Goal: Task Accomplishment & Management: Use online tool/utility

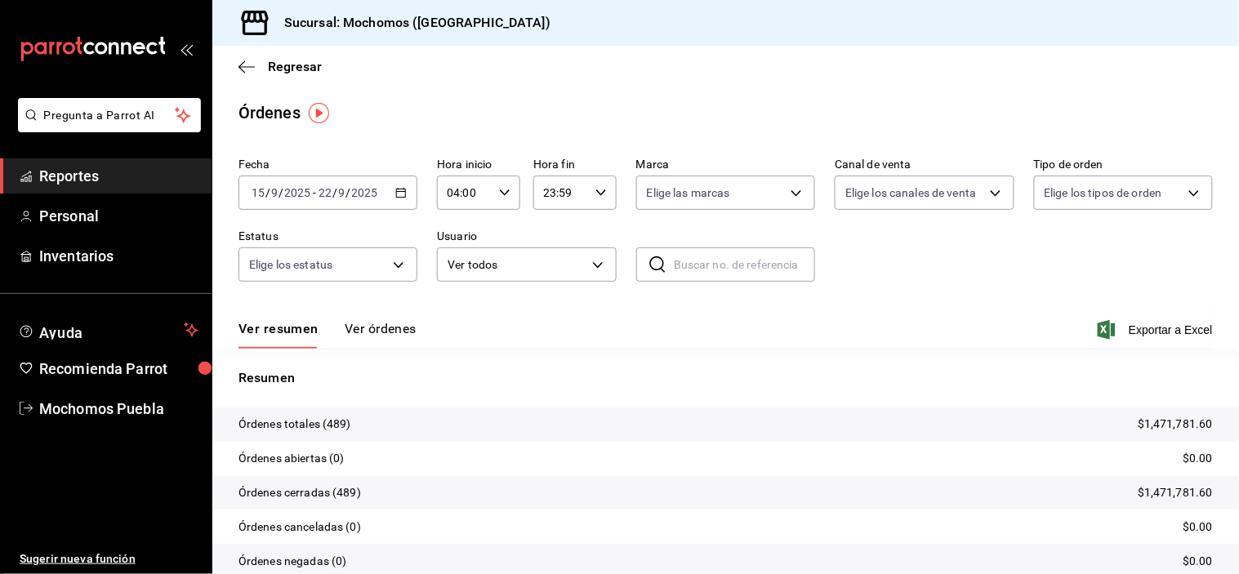
click at [96, 174] on span "Reportes" at bounding box center [118, 176] width 159 height 22
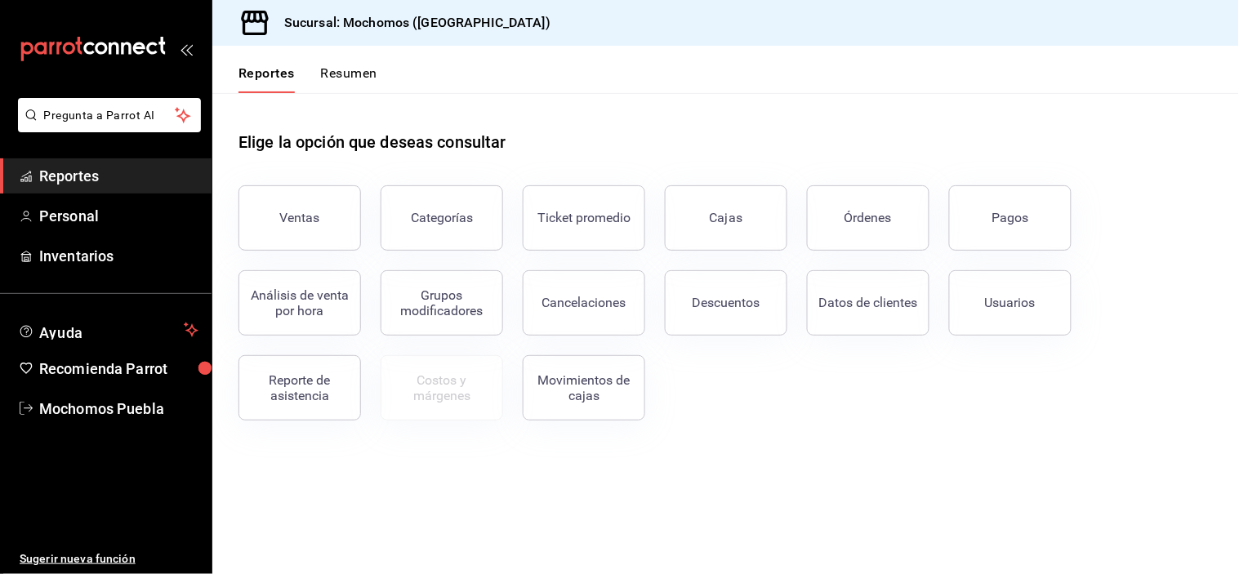
click at [98, 173] on span "Reportes" at bounding box center [118, 176] width 159 height 22
click at [77, 170] on span "Reportes" at bounding box center [118, 176] width 159 height 22
click at [887, 235] on button "Órdenes" at bounding box center [868, 217] width 123 height 65
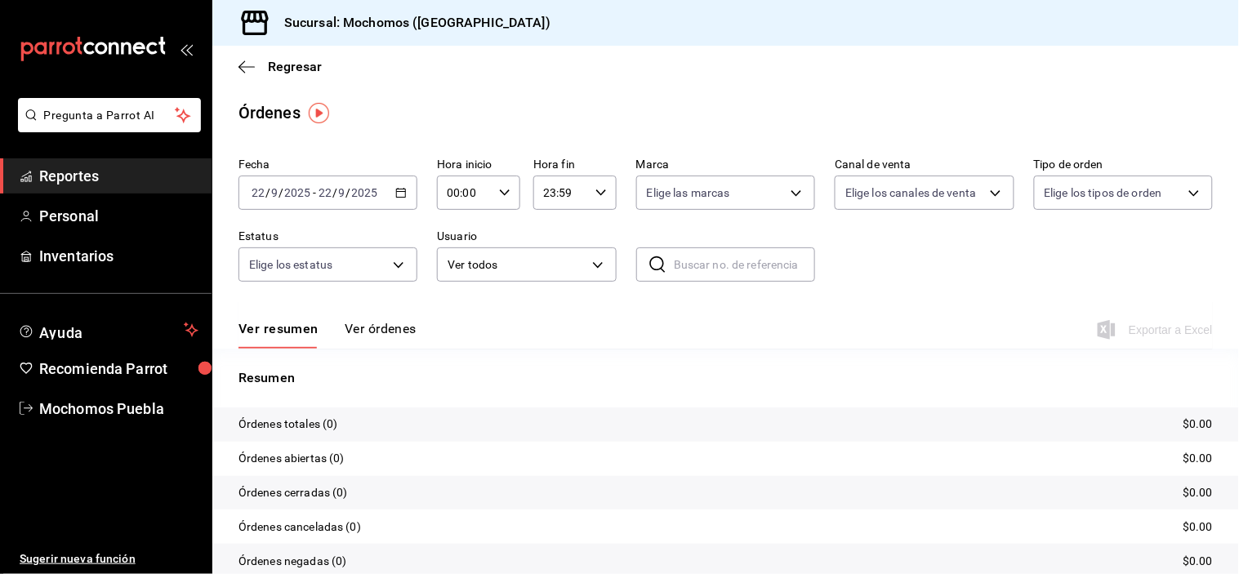
click at [399, 192] on \(Stroke\) "button" at bounding box center [401, 191] width 9 height 1
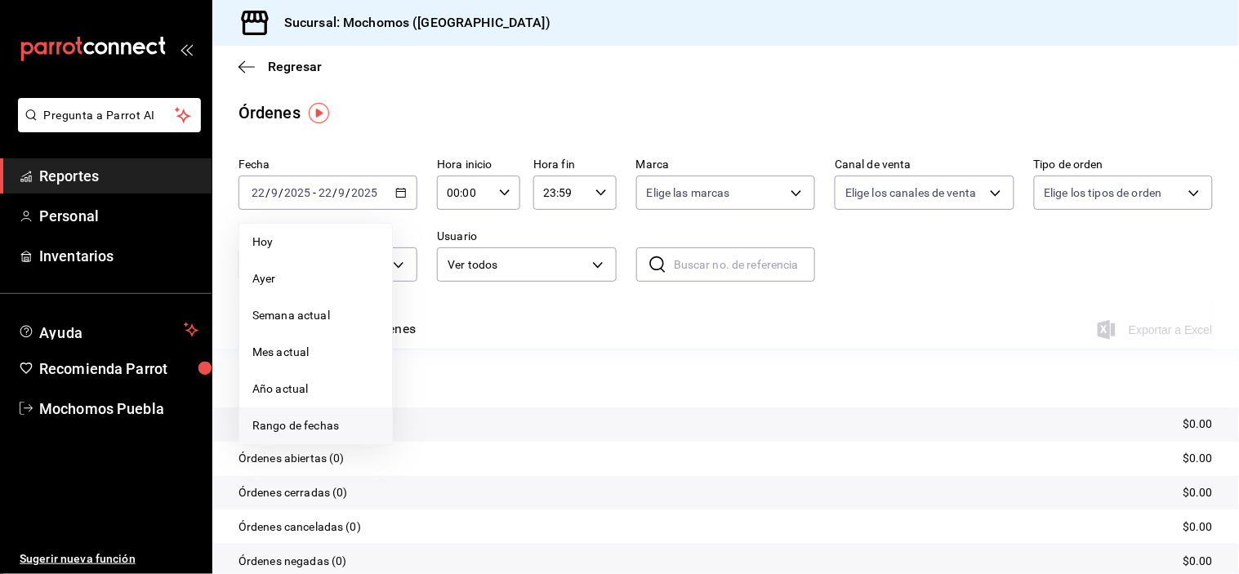
click at [291, 421] on span "Rango de fechas" at bounding box center [315, 425] width 127 height 17
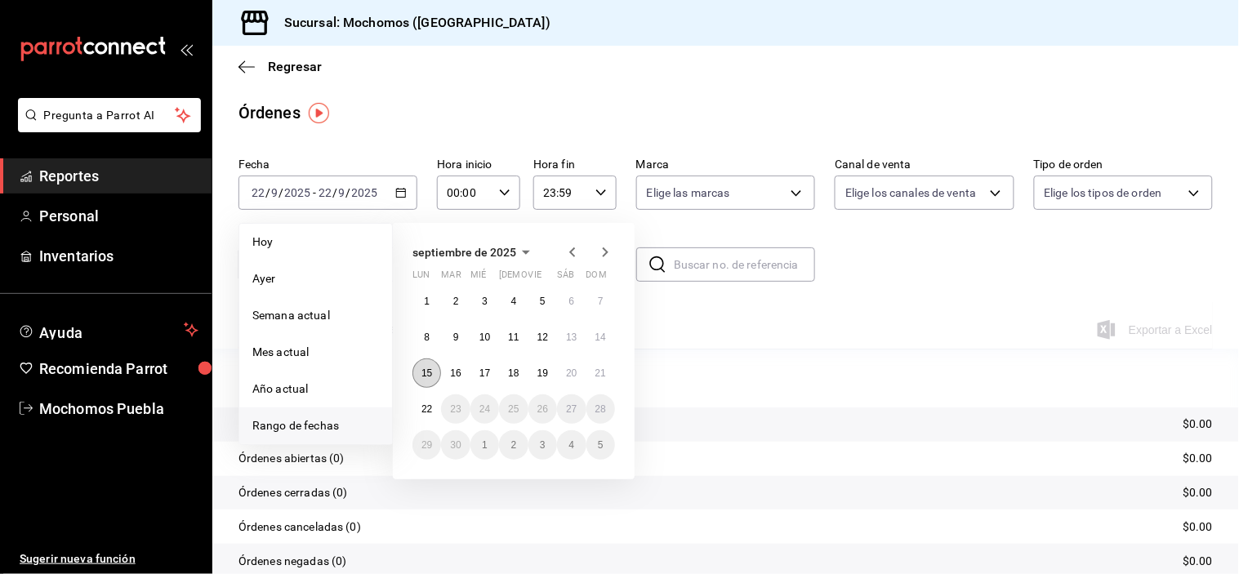
click at [427, 371] on abbr "15" at bounding box center [427, 373] width 11 height 11
click at [422, 406] on abbr "22" at bounding box center [427, 409] width 11 height 11
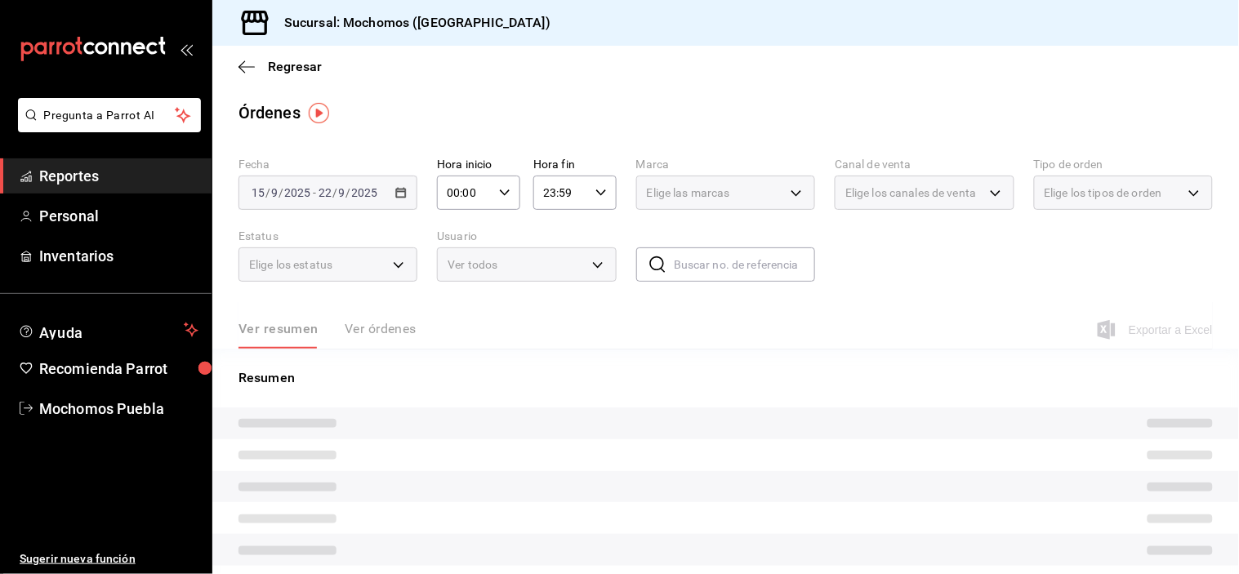
click at [499, 190] on icon "button" at bounding box center [504, 192] width 11 height 11
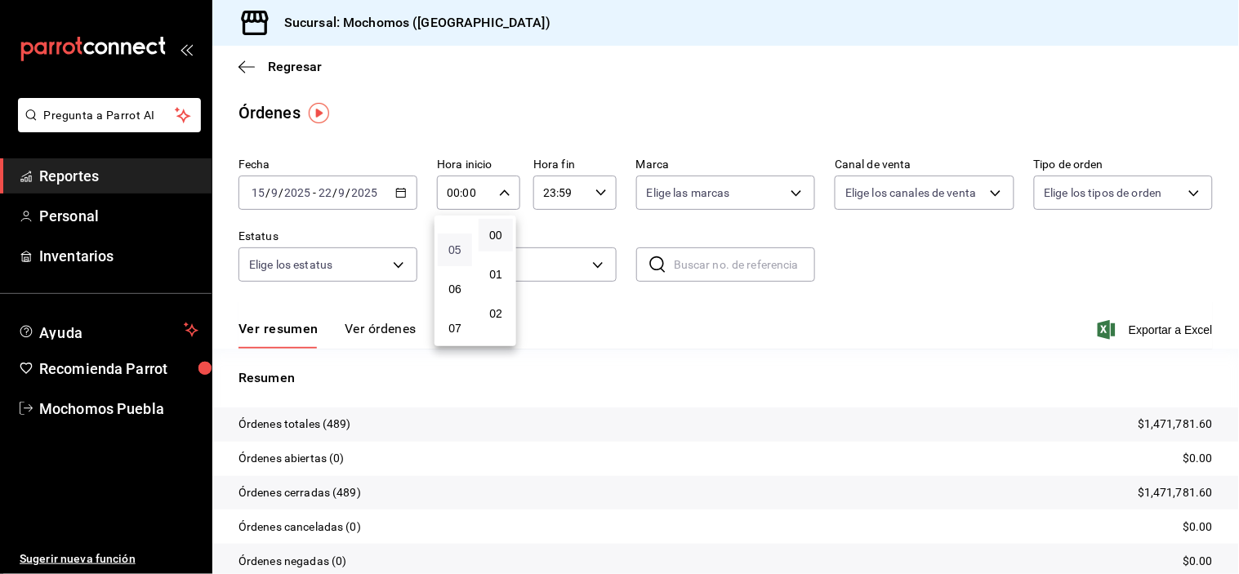
scroll to position [91, 0]
click at [451, 297] on span "04" at bounding box center [455, 301] width 15 height 13
type input "04:00"
click at [964, 255] on div at bounding box center [619, 287] width 1239 height 574
click at [1139, 330] on span "Exportar a Excel" at bounding box center [1157, 330] width 112 height 20
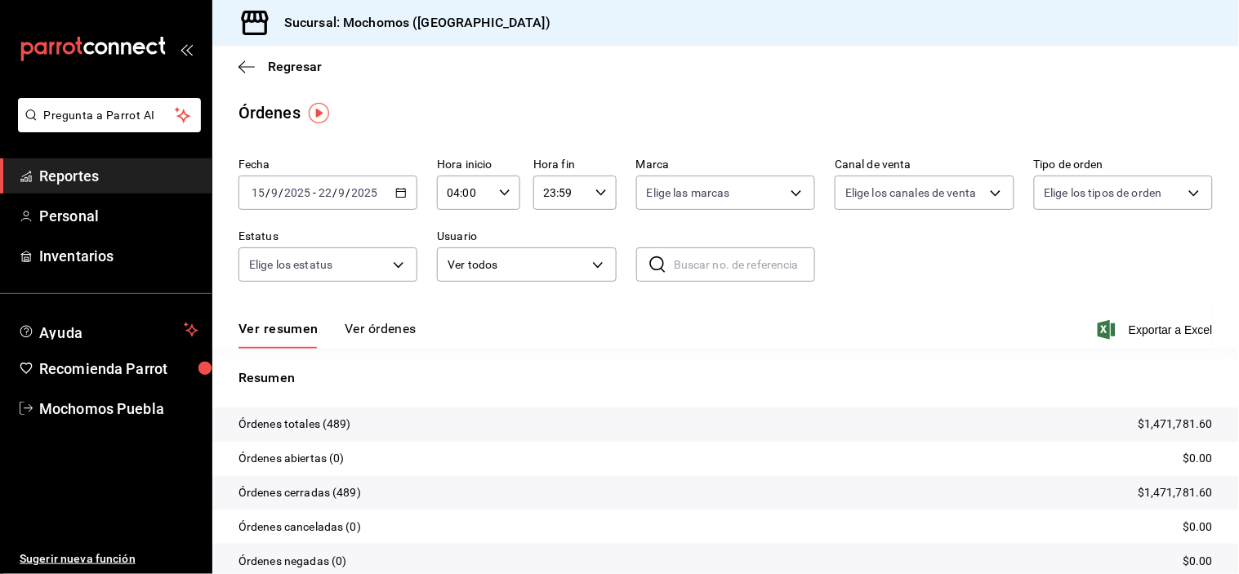
click at [74, 174] on span "Reportes" at bounding box center [118, 176] width 159 height 22
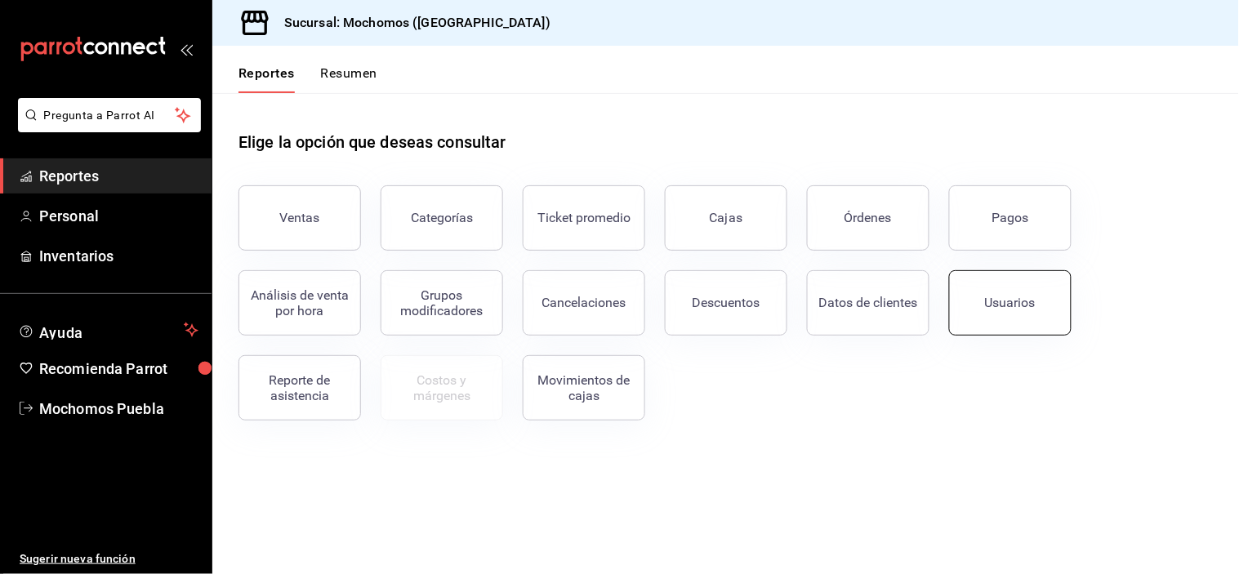
click at [986, 310] on button "Usuarios" at bounding box center [1010, 302] width 123 height 65
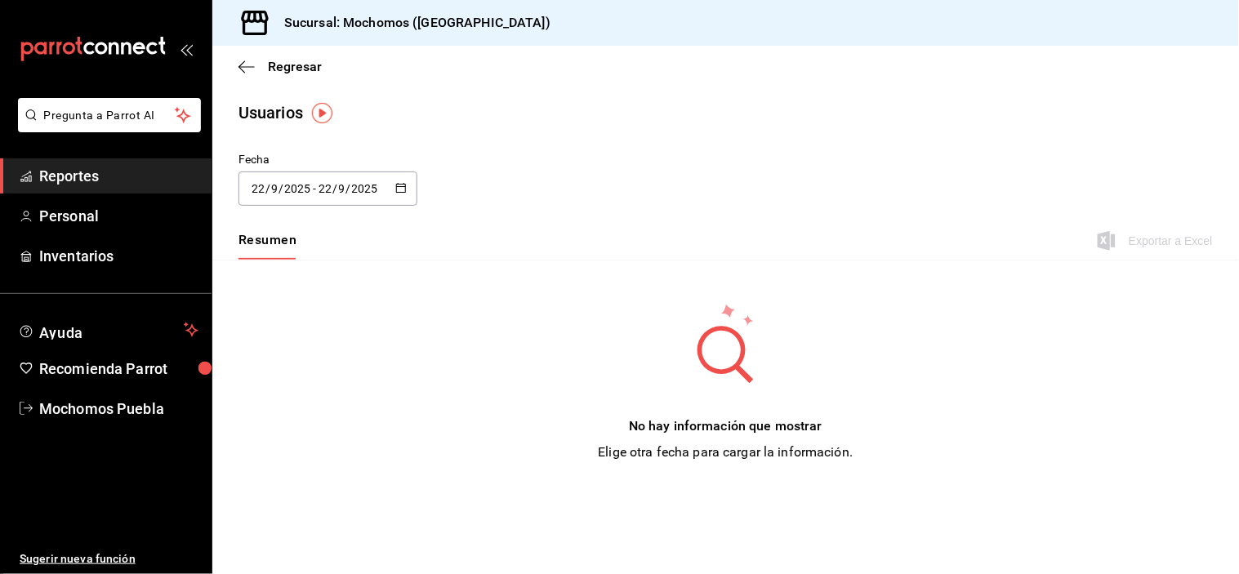
click at [402, 185] on icon "button" at bounding box center [400, 187] width 11 height 11
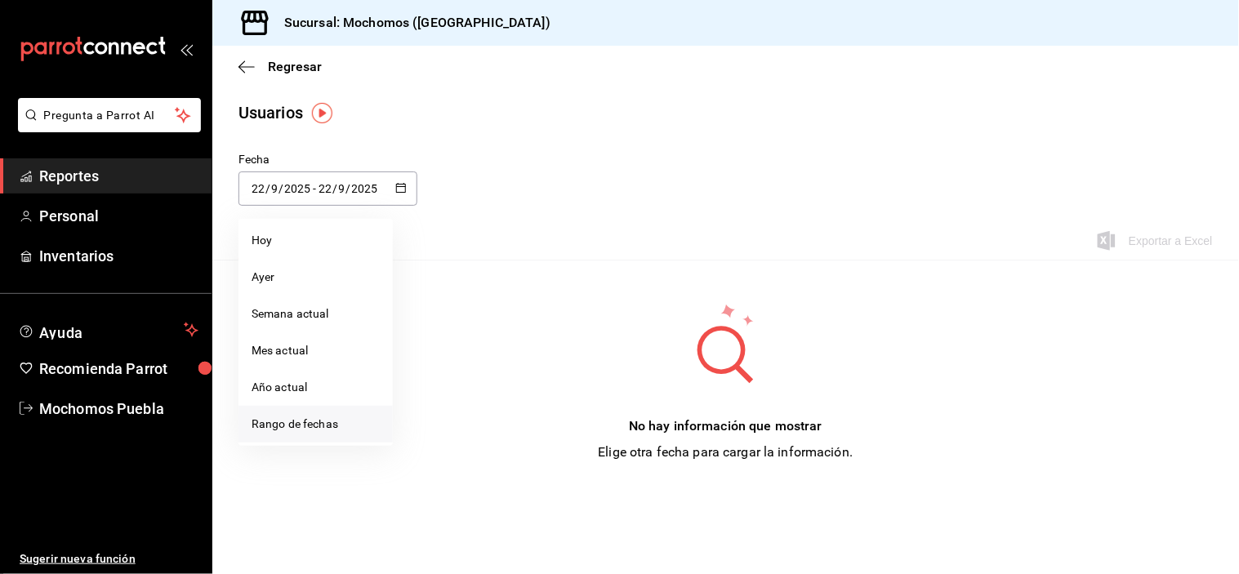
click at [314, 421] on li "Rango de fechas" at bounding box center [316, 424] width 154 height 37
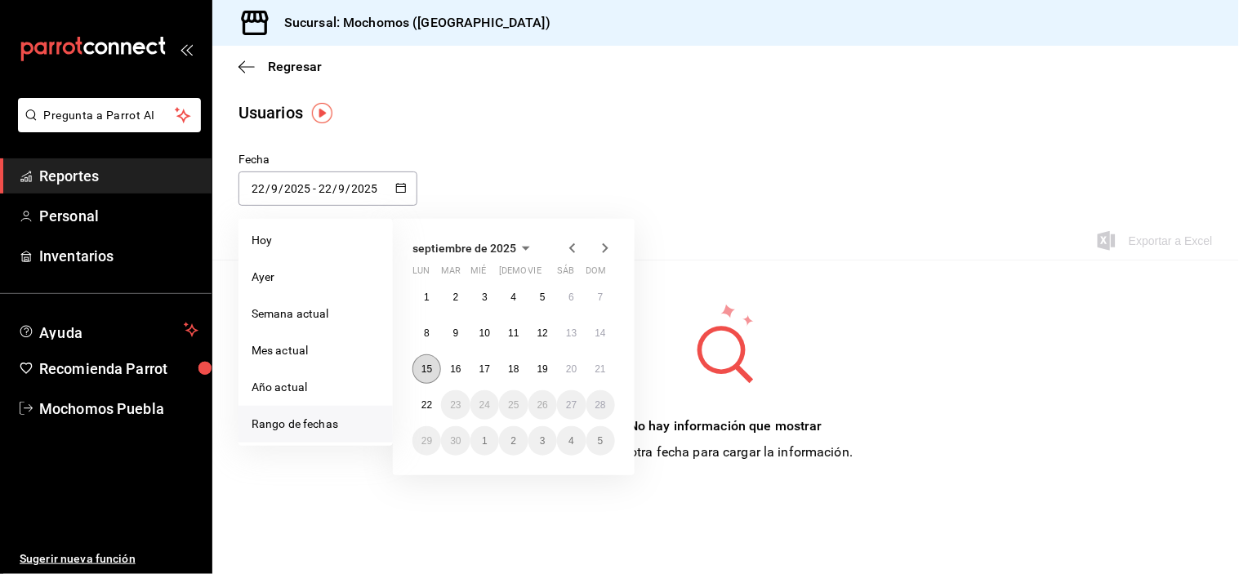
click at [422, 372] on abbr "15" at bounding box center [427, 369] width 11 height 11
click at [429, 404] on abbr "22" at bounding box center [427, 405] width 11 height 11
type input "[DATE]"
type input "15"
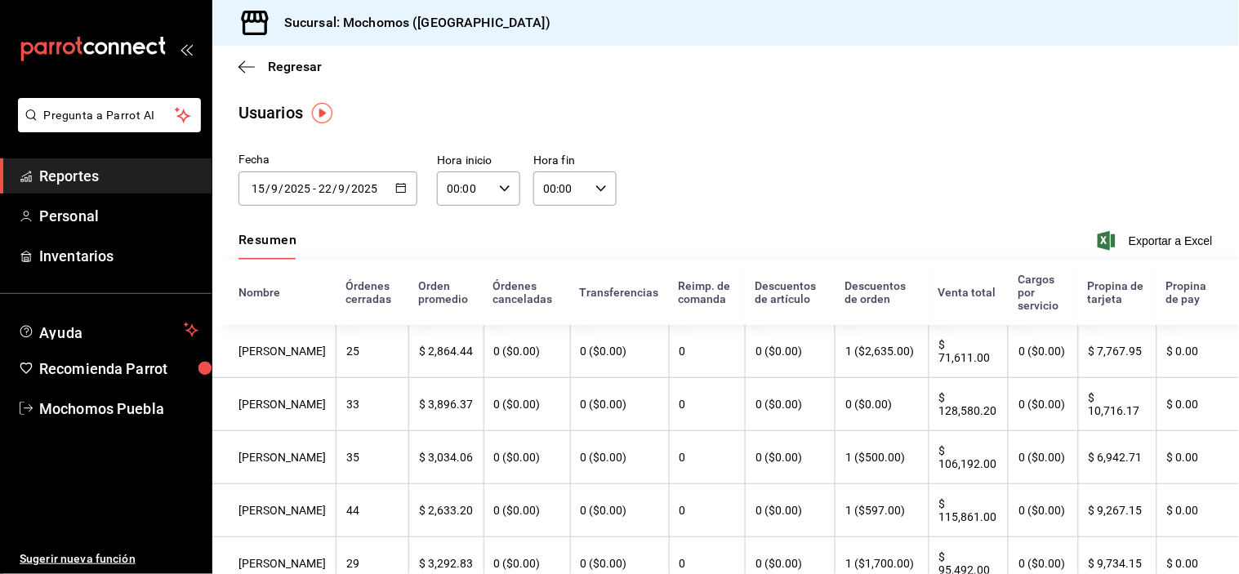
click at [503, 189] on \(Stroke\) "button" at bounding box center [505, 188] width 10 height 6
click at [463, 295] on button "04" at bounding box center [455, 297] width 34 height 33
type input "04:00"
click at [851, 161] on div at bounding box center [619, 287] width 1239 height 574
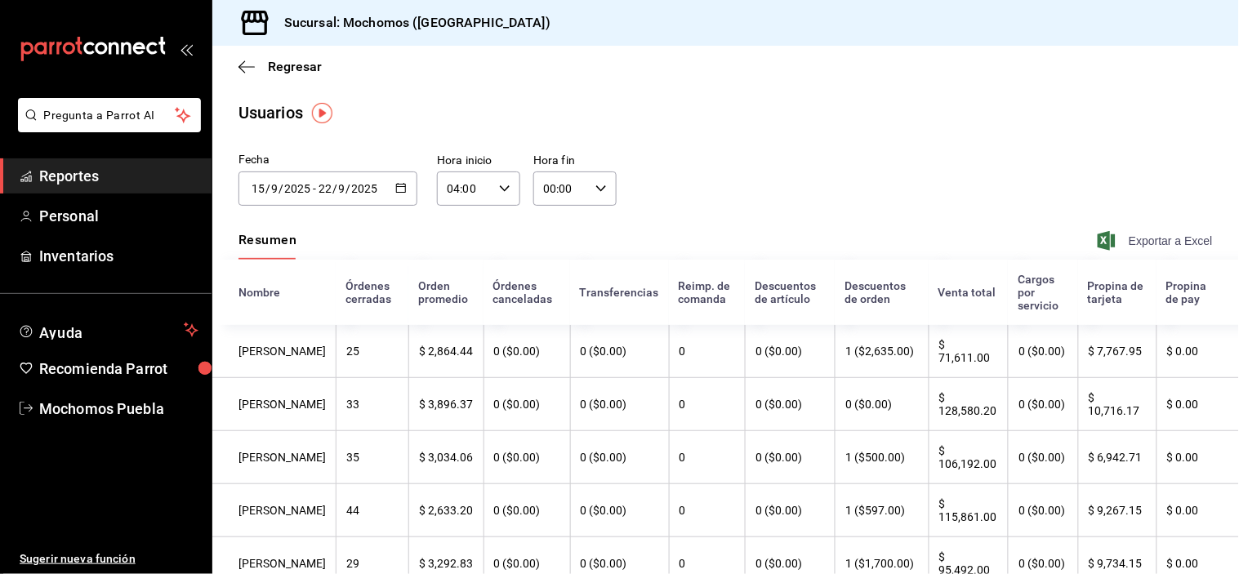
click at [1145, 241] on span "Exportar a Excel" at bounding box center [1157, 241] width 112 height 20
click at [75, 175] on span "Reportes" at bounding box center [118, 176] width 159 height 22
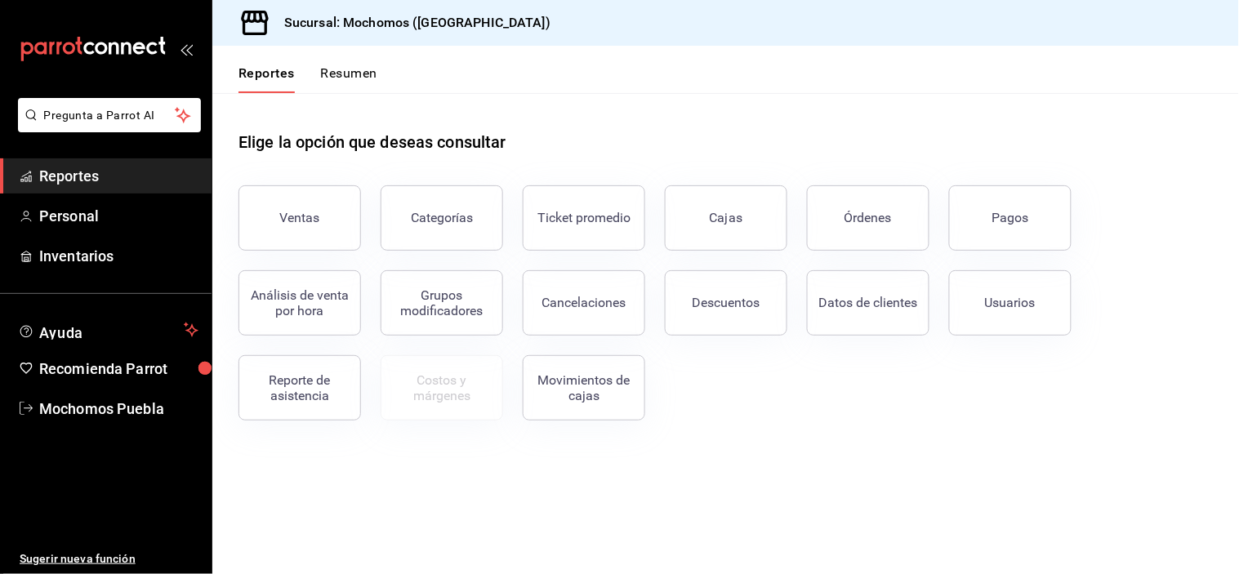
click at [78, 173] on span "Reportes" at bounding box center [118, 176] width 159 height 22
click at [855, 211] on div "Órdenes" at bounding box center [868, 218] width 47 height 16
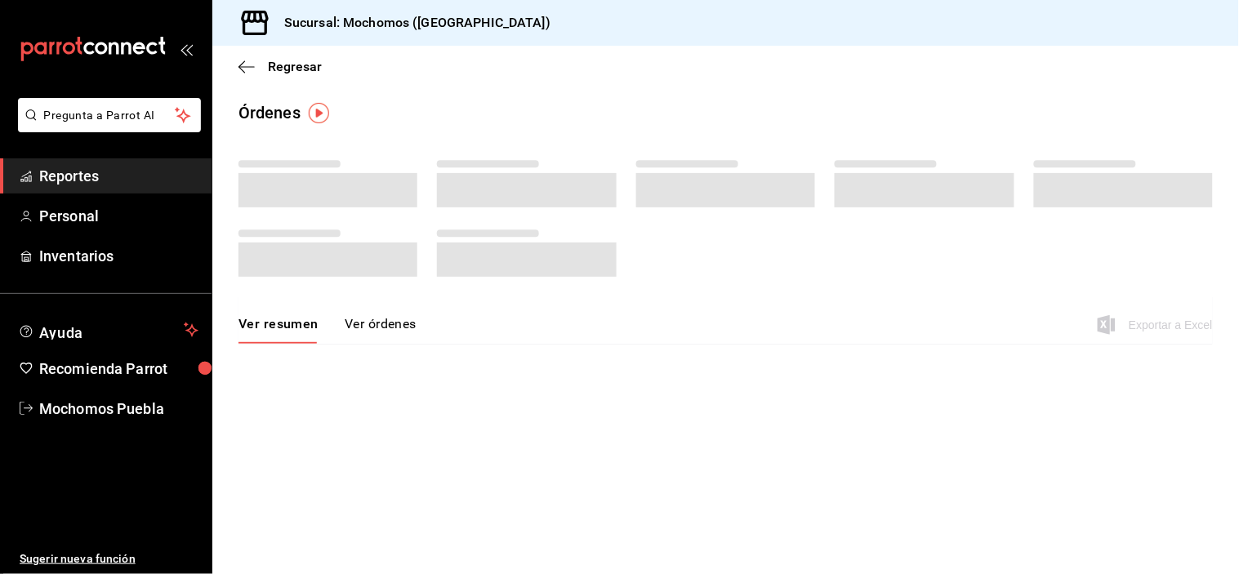
click at [83, 172] on span "Reportes" at bounding box center [118, 176] width 159 height 22
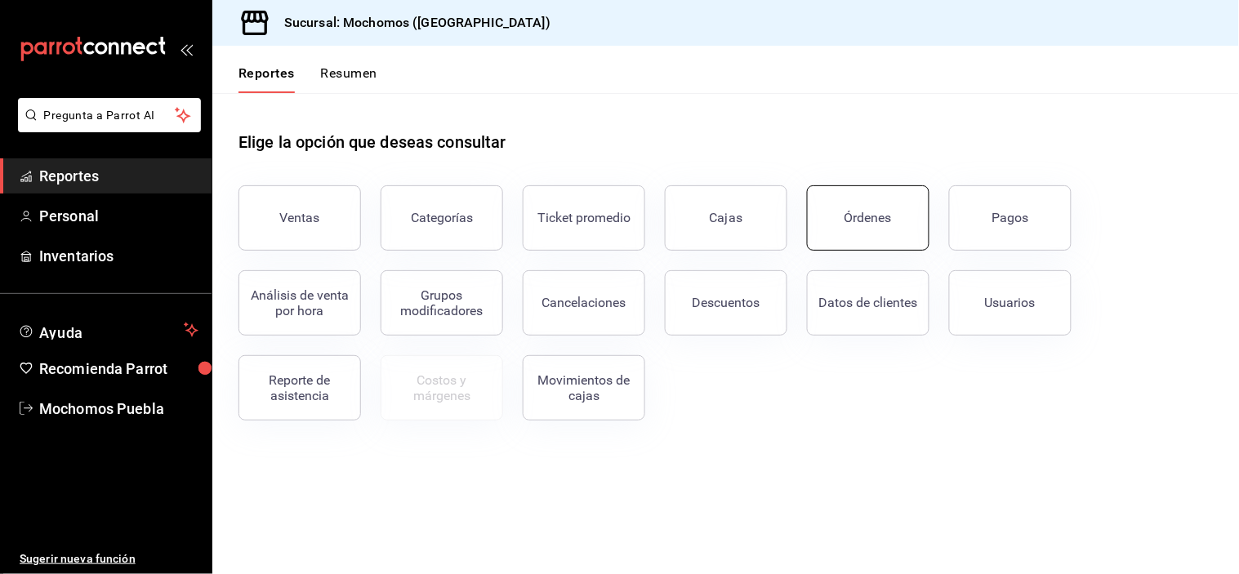
click at [842, 223] on button "Órdenes" at bounding box center [868, 217] width 123 height 65
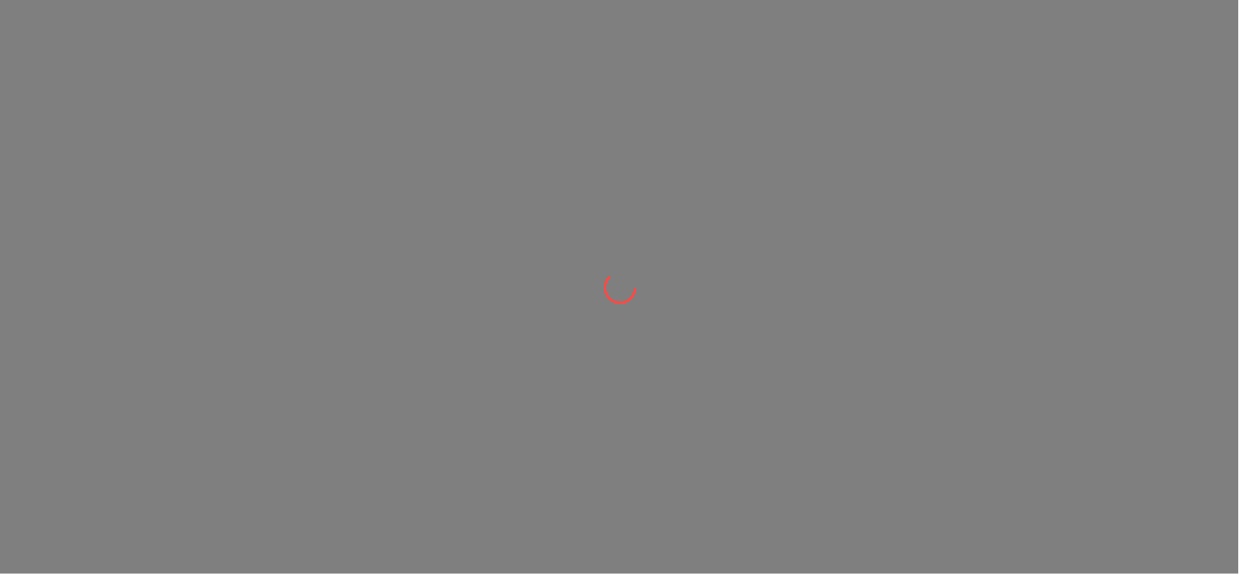
drag, startPoint x: 0, startPoint y: 0, endPoint x: 752, endPoint y: 413, distance: 857.4
click at [752, 413] on div at bounding box center [619, 287] width 1239 height 574
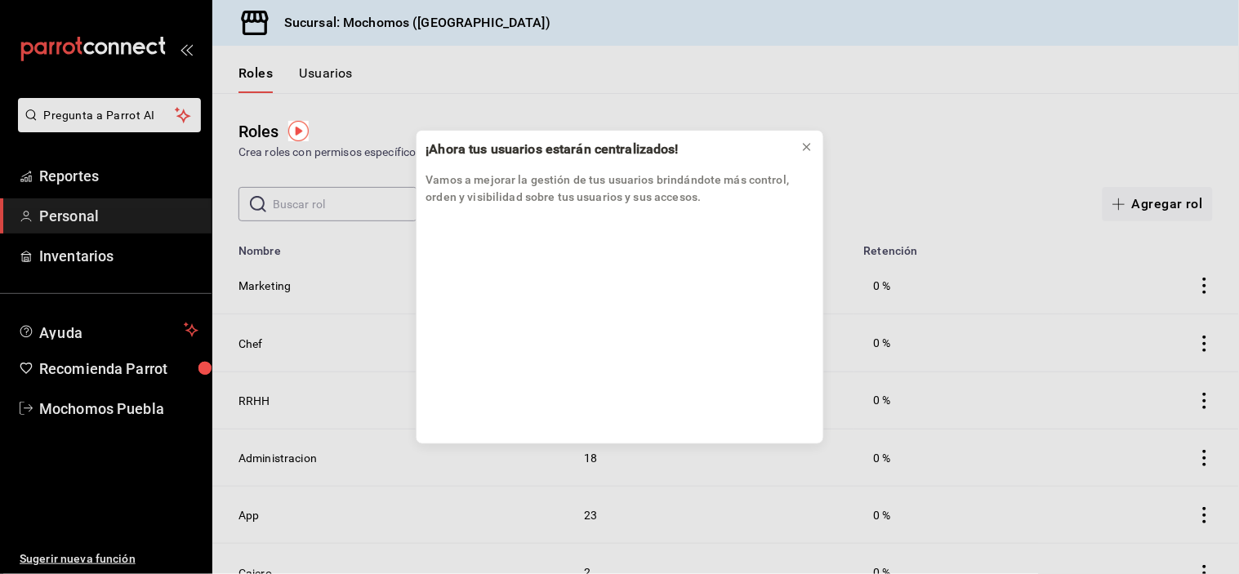
click at [85, 176] on div "¡Ahora tus usuarios estarán centralizados! Vamos a mejorar la gestión de tus us…" at bounding box center [619, 287] width 1239 height 574
click at [804, 145] on icon at bounding box center [807, 147] width 7 height 7
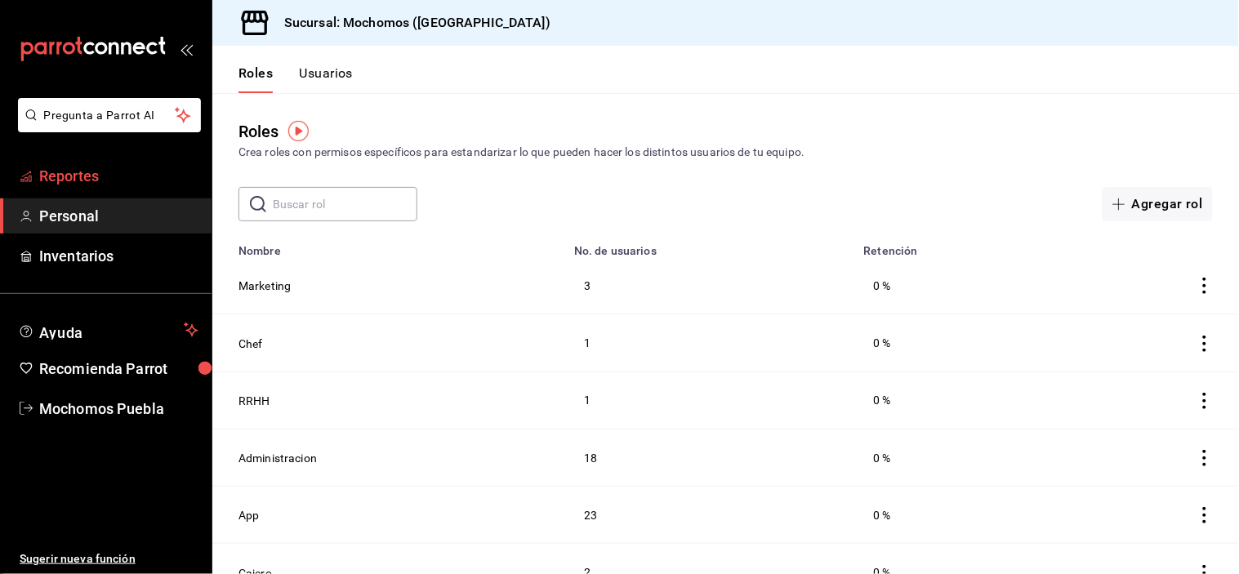
click at [78, 170] on span "Reportes" at bounding box center [118, 176] width 159 height 22
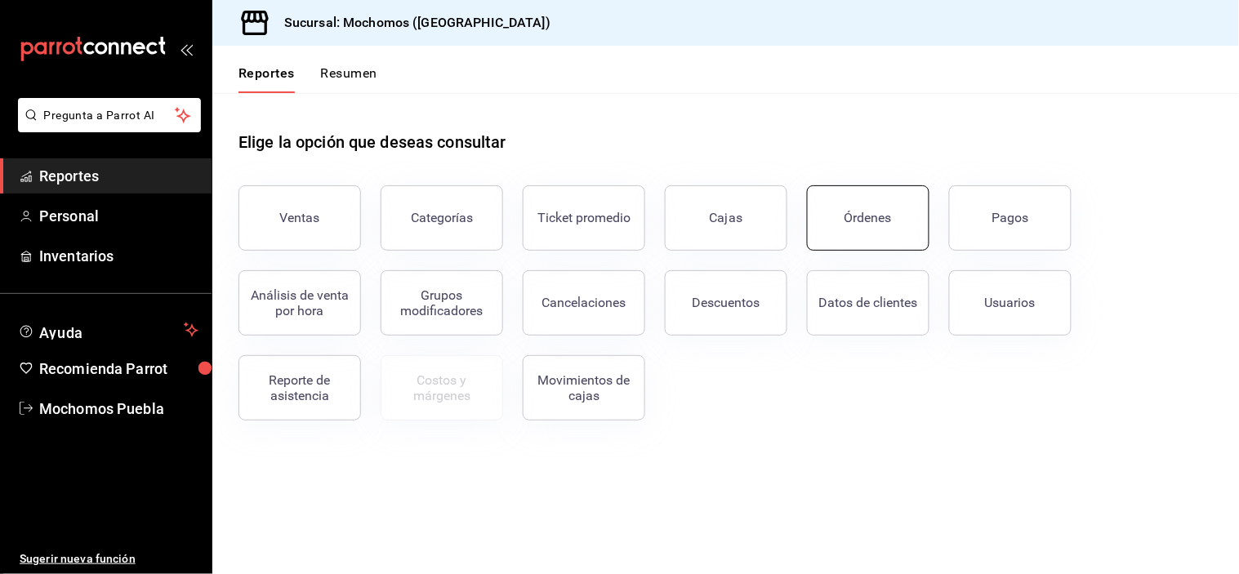
click at [884, 234] on button "Órdenes" at bounding box center [868, 217] width 123 height 65
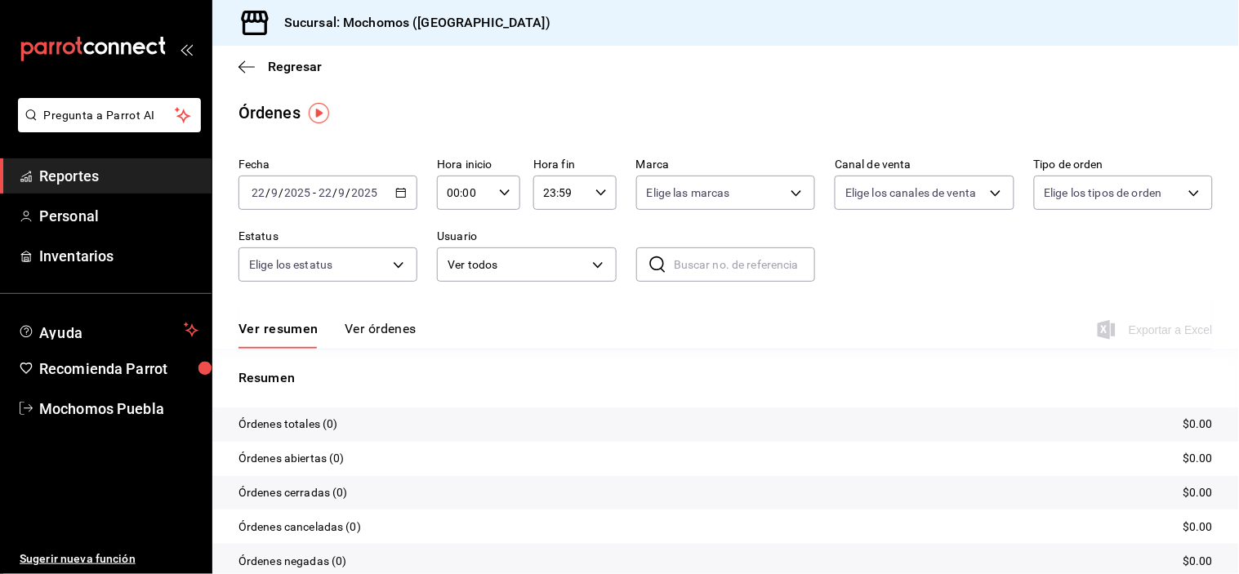
click at [392, 194] on div "2025-09-22 22 / 9 / 2025 - 2025-09-22 22 / 9 / 2025" at bounding box center [328, 193] width 179 height 34
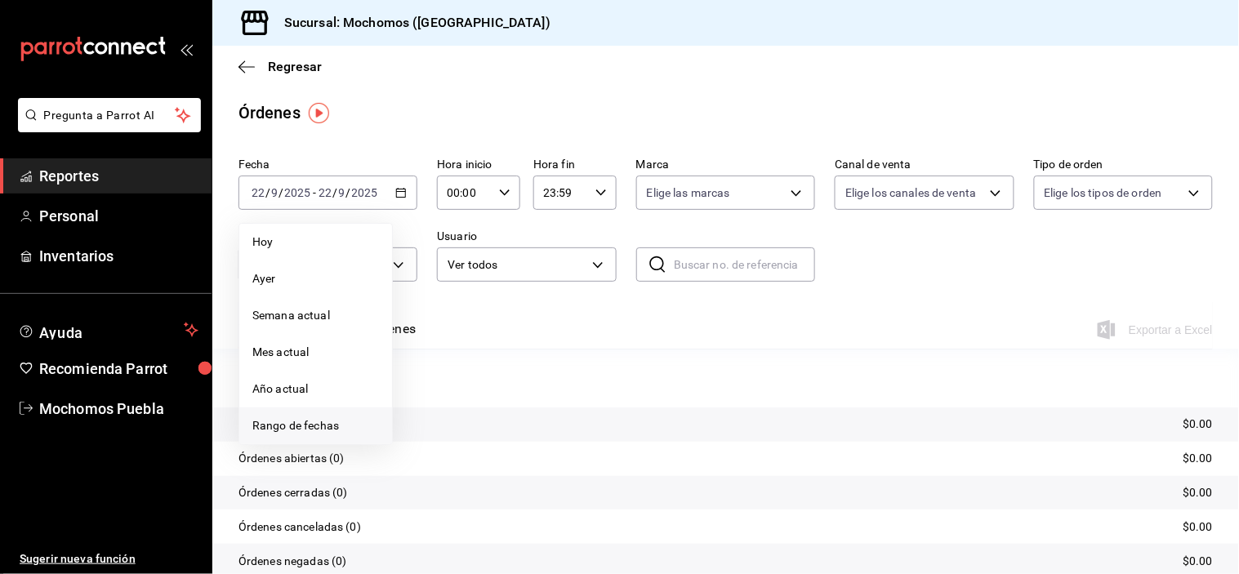
click at [315, 428] on span "Rango de fechas" at bounding box center [315, 425] width 127 height 17
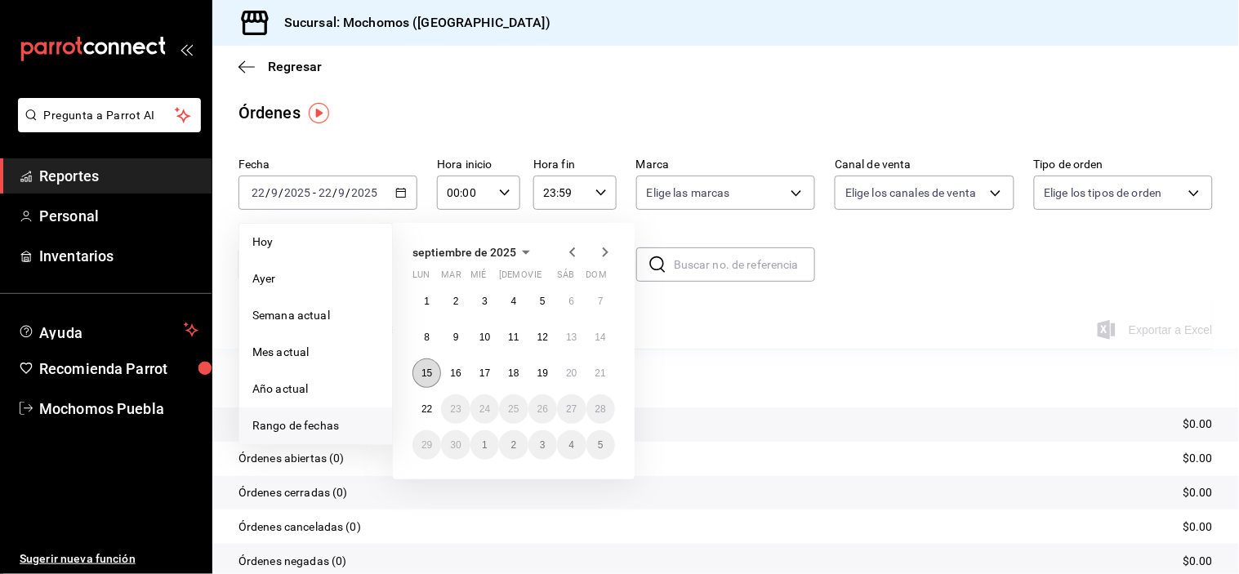
click at [431, 374] on abbr "15" at bounding box center [427, 373] width 11 height 11
click at [426, 400] on button "22" at bounding box center [427, 409] width 29 height 29
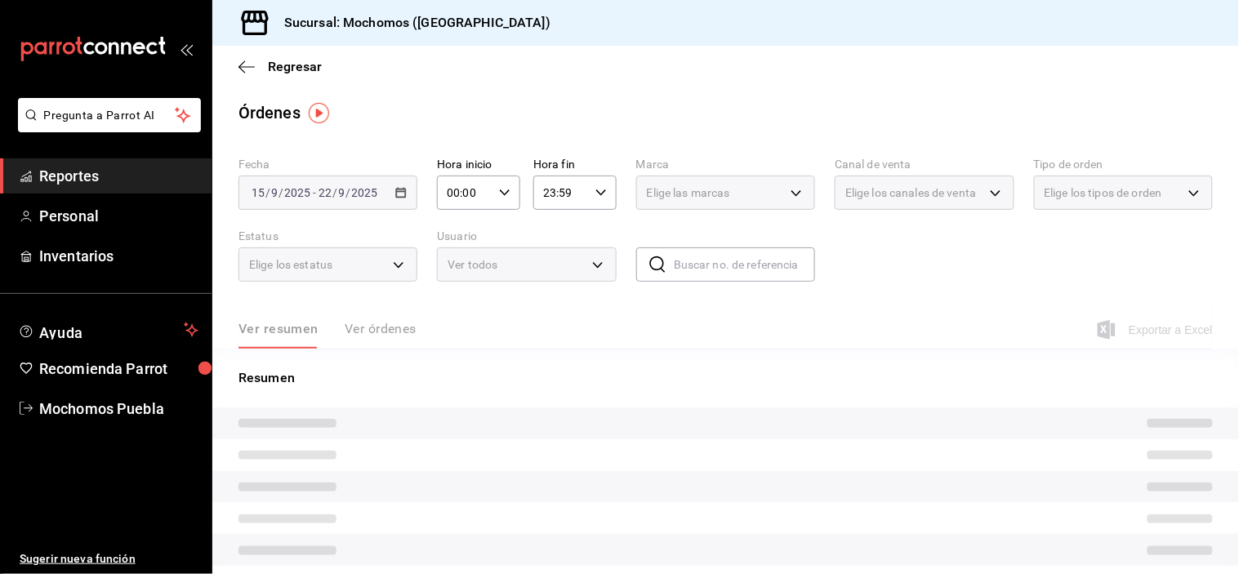
click at [501, 187] on icon "button" at bounding box center [504, 192] width 11 height 11
click at [459, 296] on span "04" at bounding box center [455, 301] width 15 height 13
type input "04:00"
click at [994, 283] on div at bounding box center [619, 287] width 1239 height 574
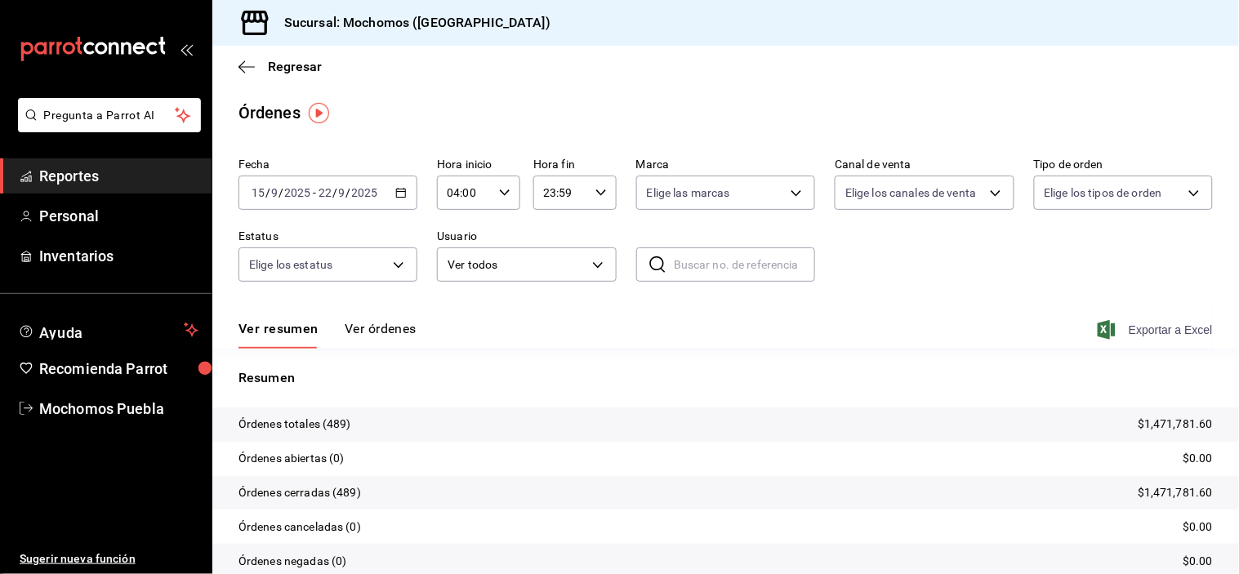
click at [1144, 328] on span "Exportar a Excel" at bounding box center [1157, 330] width 112 height 20
click at [591, 261] on body "Pregunta a Parrot AI Reportes Personal Inventarios Ayuda Recomienda Parrot Moch…" at bounding box center [619, 287] width 1239 height 574
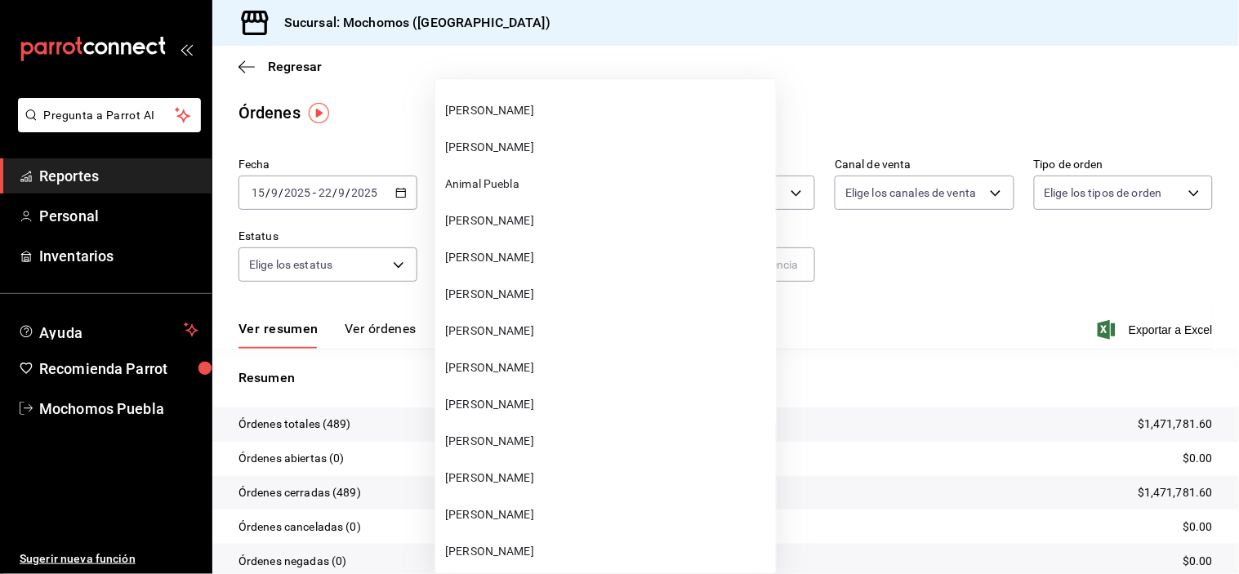
scroll to position [36043, 0]
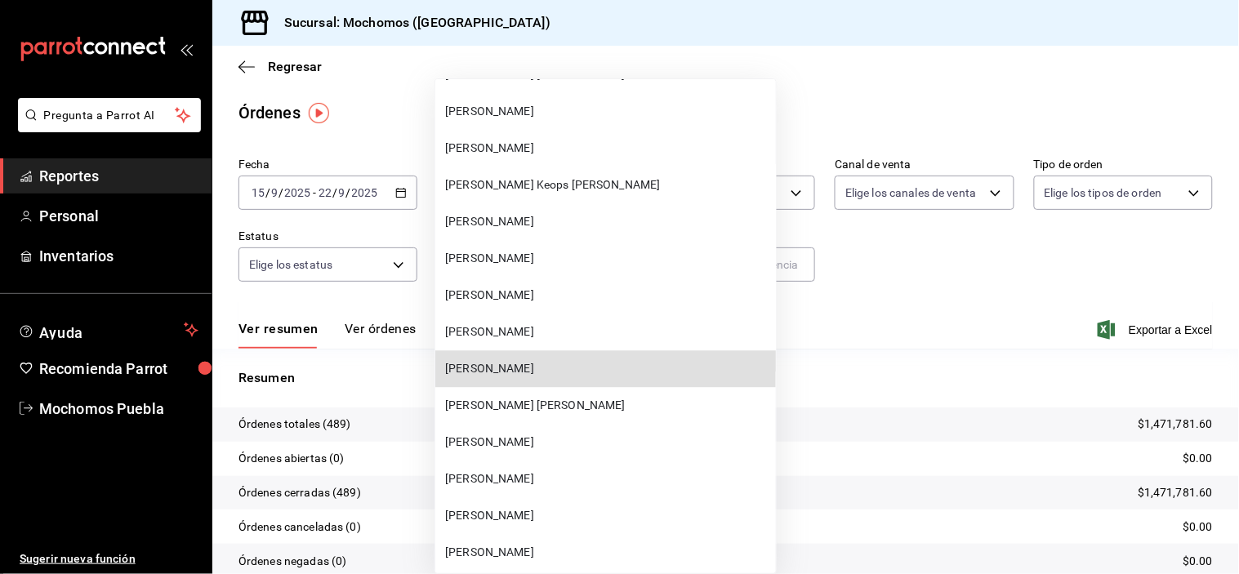
click at [605, 360] on span "[PERSON_NAME]" at bounding box center [607, 368] width 324 height 17
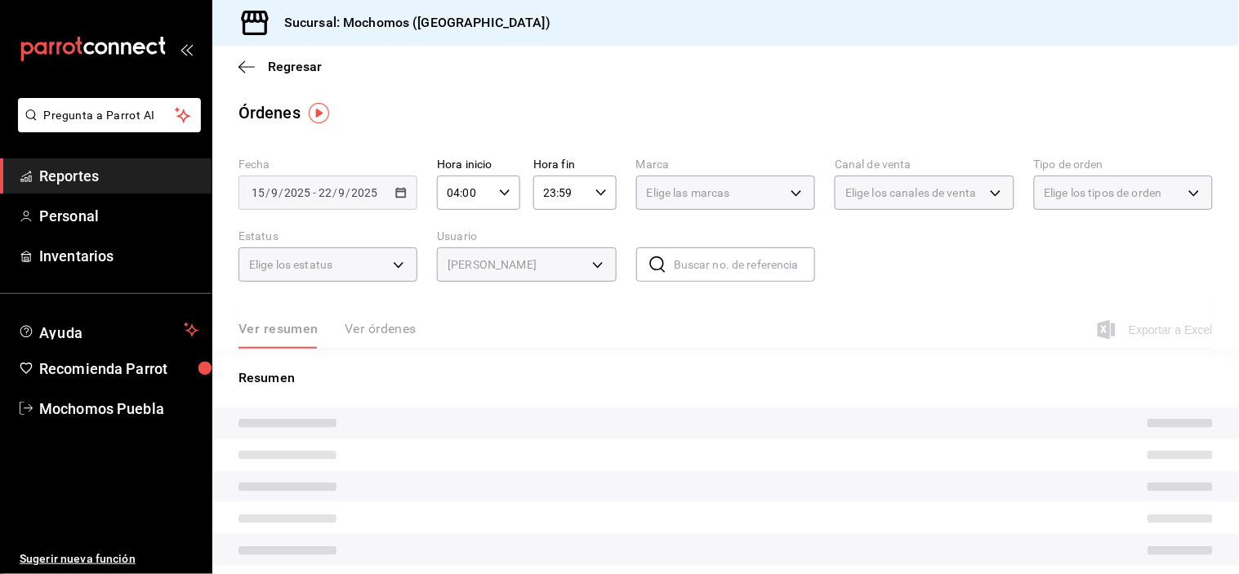
type input "bebdf376-d3d8-4847-a3ba-df9164a1463d"
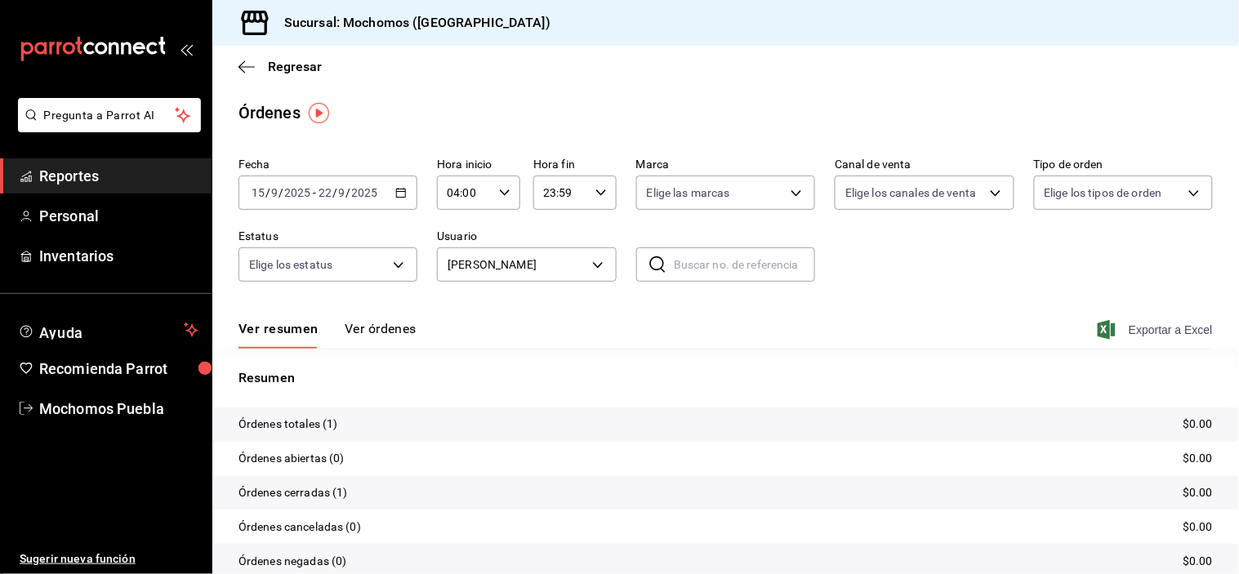
click at [1128, 330] on span "Exportar a Excel" at bounding box center [1157, 330] width 112 height 20
click at [804, 428] on tr "Órdenes totales (1) $0.00" at bounding box center [725, 425] width 1027 height 34
